Goal: Find contact information: Find contact information

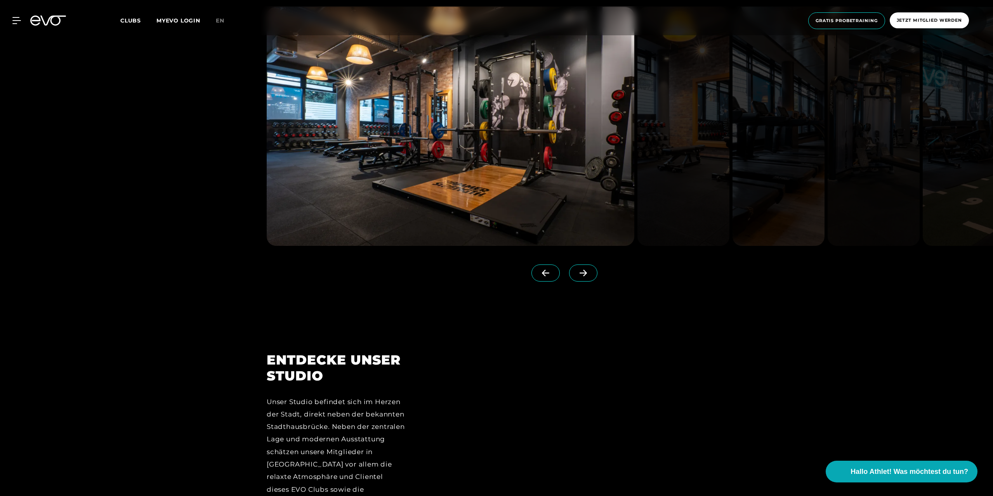
scroll to position [1203, 0]
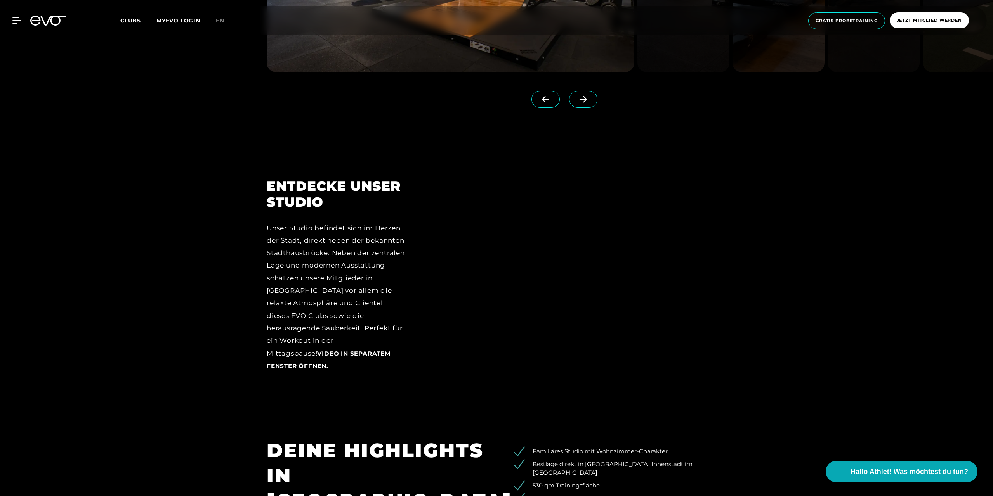
click at [127, 19] on span "Clubs" at bounding box center [130, 20] width 21 height 7
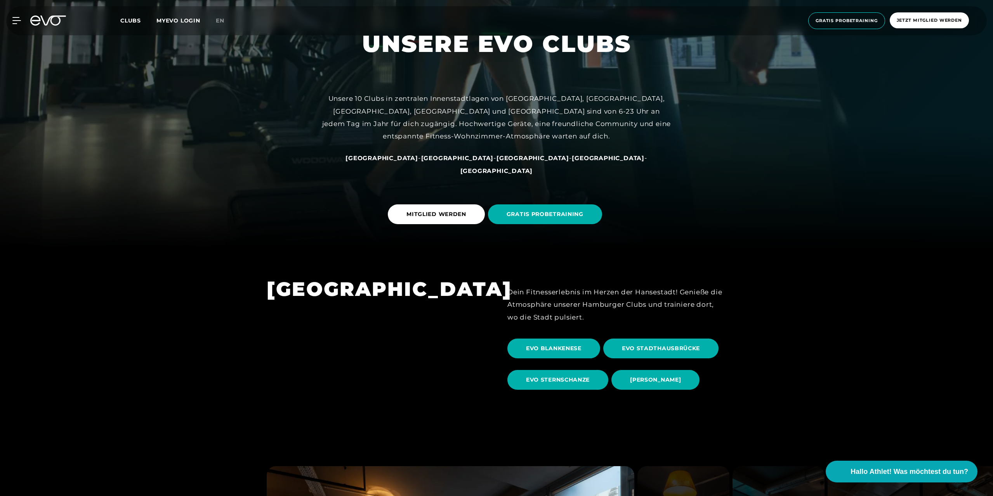
scroll to position [272, 0]
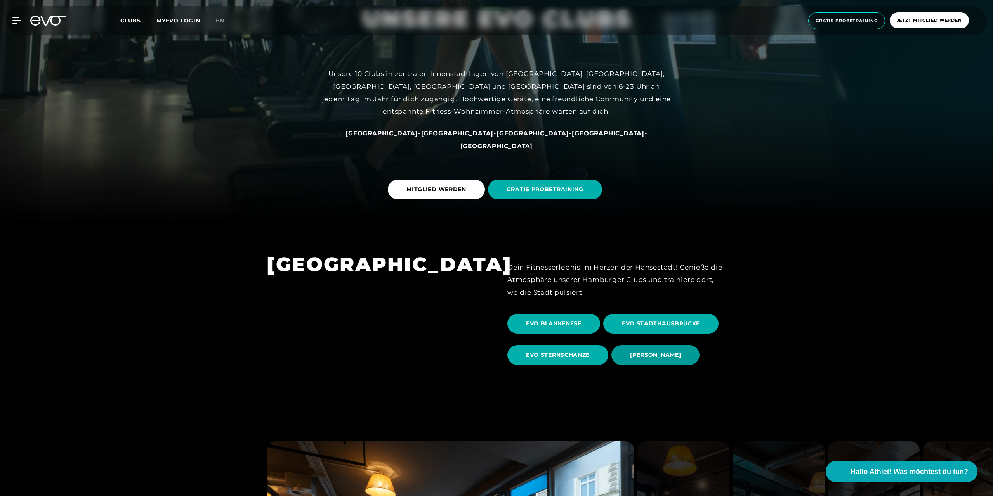
click at [649, 354] on span "[PERSON_NAME]" at bounding box center [655, 355] width 51 height 8
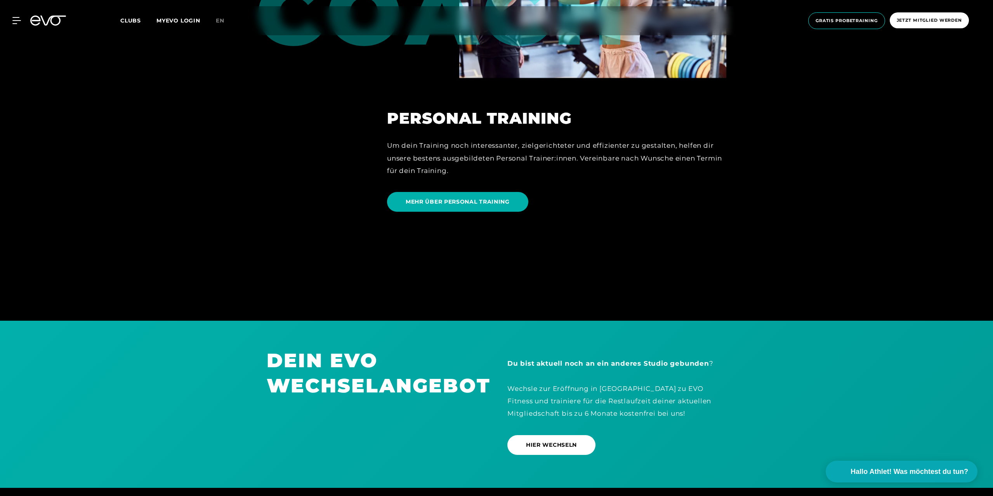
scroll to position [2290, 0]
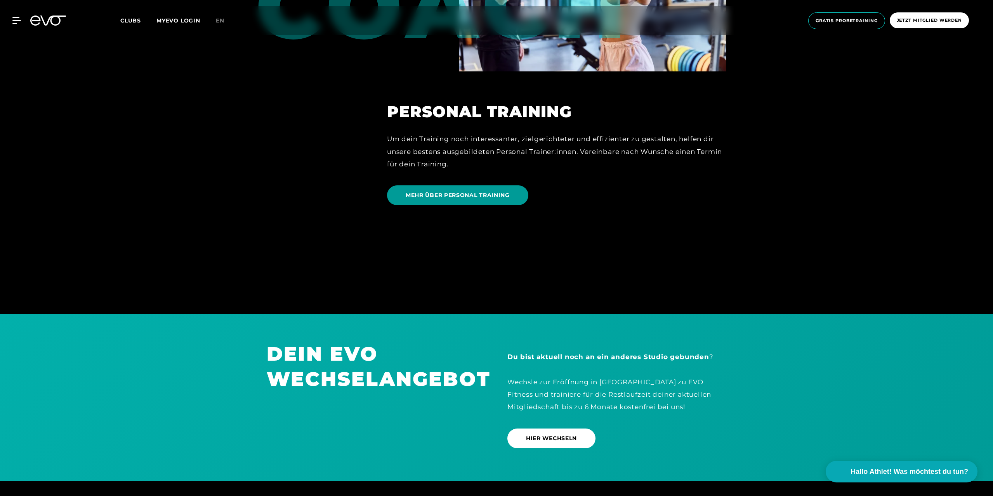
click at [440, 194] on span "MEHR ÜBER PERSONAL TRAINING" at bounding box center [458, 195] width 104 height 8
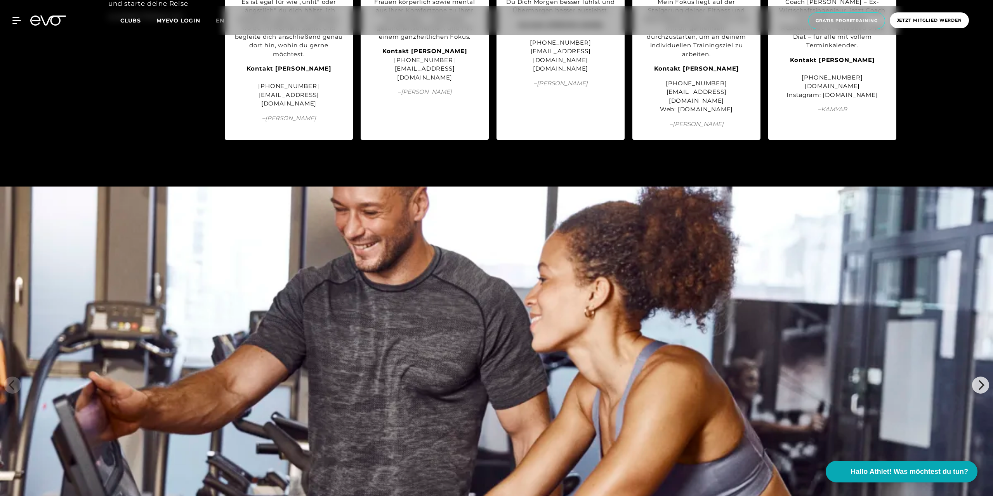
scroll to position [1863, 0]
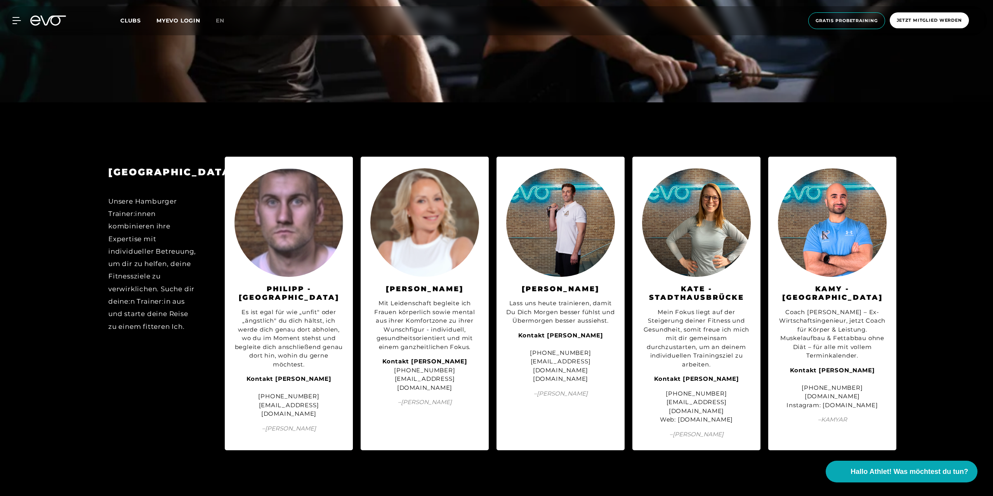
drag, startPoint x: 666, startPoint y: 386, endPoint x: 748, endPoint y: 391, distance: 82.1
click at [748, 391] on div "Mein Fokus liegt auf der Steigerung deiner Fitness und Gesundheit, somit freue …" at bounding box center [696, 366] width 109 height 128
copy div "[DOMAIN_NAME]"
